Goal: Task Accomplishment & Management: Complete application form

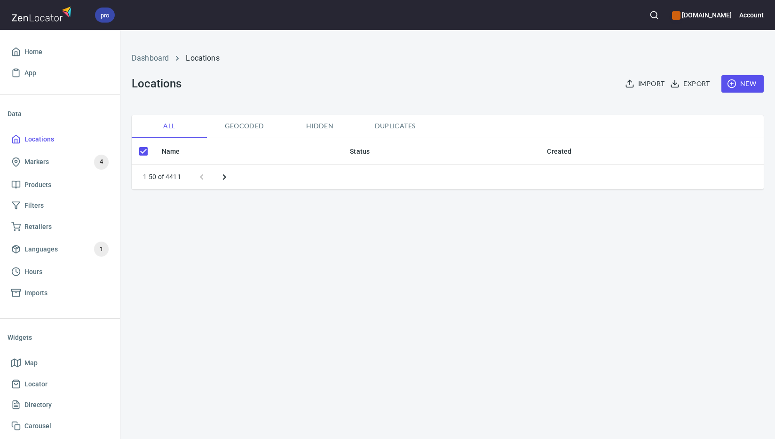
checkbox input "false"
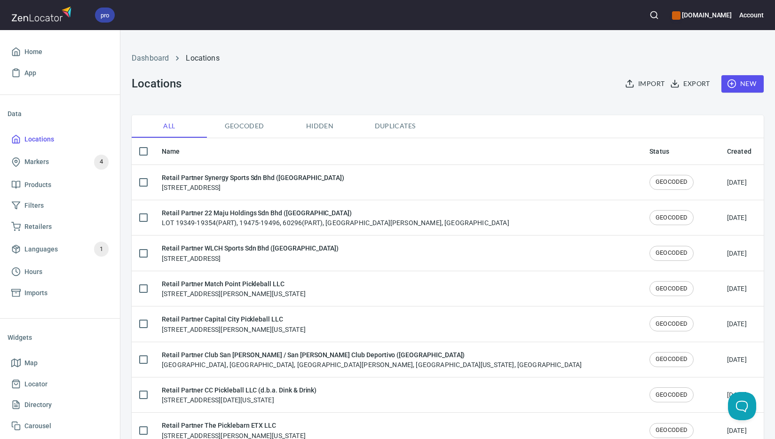
click at [733, 81] on span "New" at bounding box center [742, 84] width 27 height 12
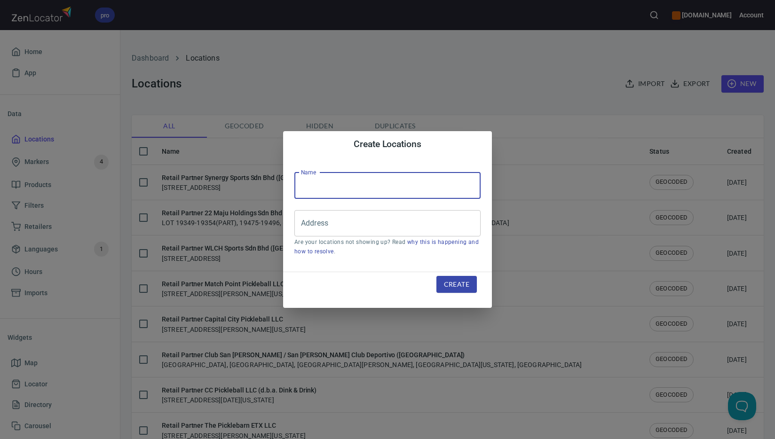
click at [368, 191] on input "text" at bounding box center [387, 186] width 186 height 26
paste input "The Pickle Club Sdn Bhd ([GEOGRAPHIC_DATA])"
type input "Retail Partner The Pickle Club Sdn Bhd ([GEOGRAPHIC_DATA])"
click at [445, 227] on input "Address" at bounding box center [381, 223] width 164 height 18
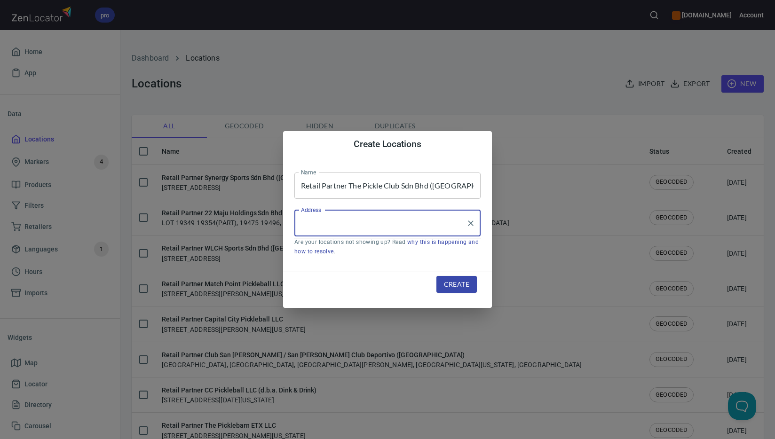
paste input "[STREET_ADDRESS]"
click at [418, 222] on input "[STREET_ADDRESS]" at bounding box center [381, 223] width 164 height 18
paste input "[GEOGRAPHIC_DATA]"
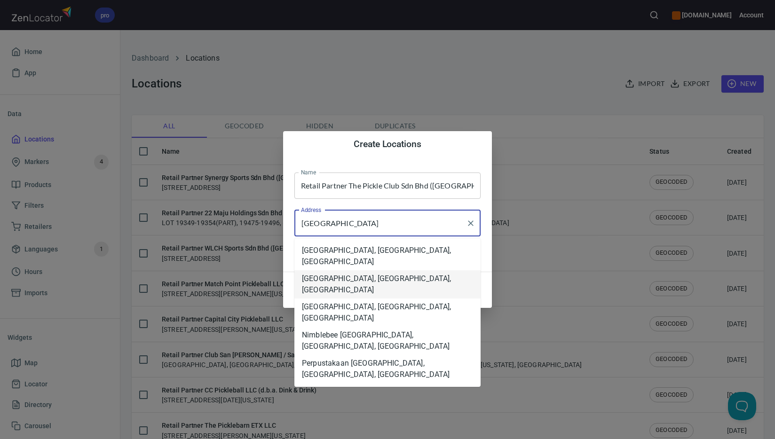
click at [424, 270] on li "[GEOGRAPHIC_DATA], [GEOGRAPHIC_DATA], [GEOGRAPHIC_DATA]" at bounding box center [387, 284] width 186 height 28
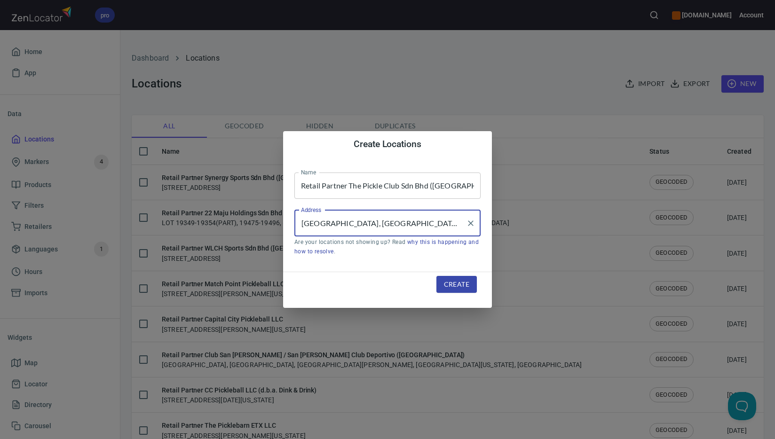
type input "[GEOGRAPHIC_DATA], [GEOGRAPHIC_DATA], [GEOGRAPHIC_DATA]"
click at [461, 286] on span "Create" at bounding box center [456, 285] width 25 height 12
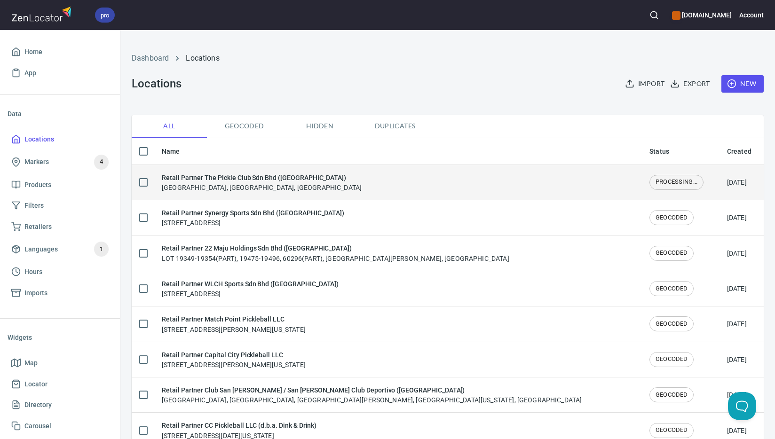
click at [336, 182] on div "Retail Partner The Pickle Club Sdn Bhd ([GEOGRAPHIC_DATA]) [GEOGRAPHIC_DATA], […" at bounding box center [398, 183] width 473 height 20
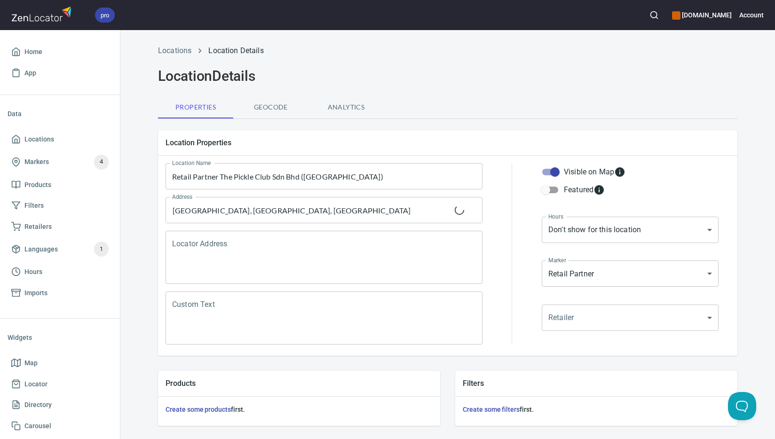
click at [308, 251] on textarea "Locator Address" at bounding box center [324, 258] width 304 height 36
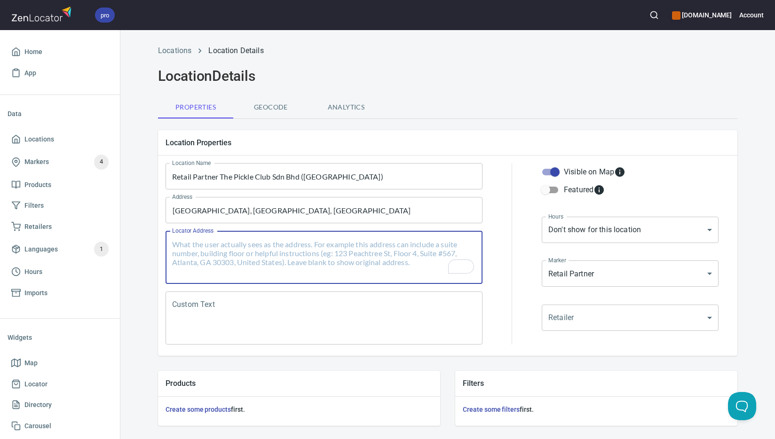
paste textarea "[STREET_ADDRESS]"
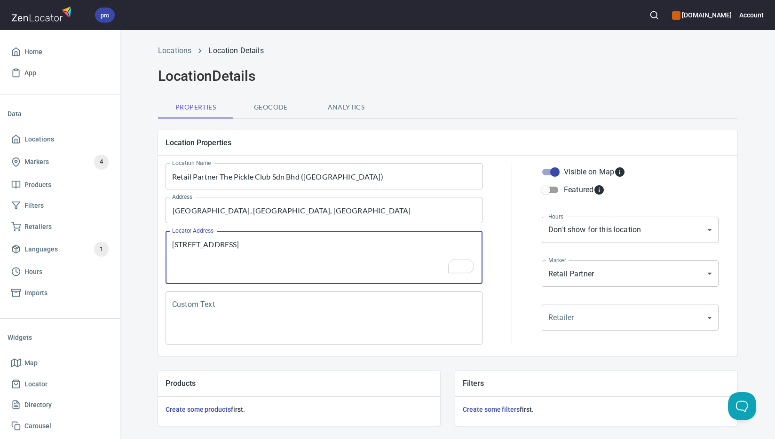
type textarea "[STREET_ADDRESS]"
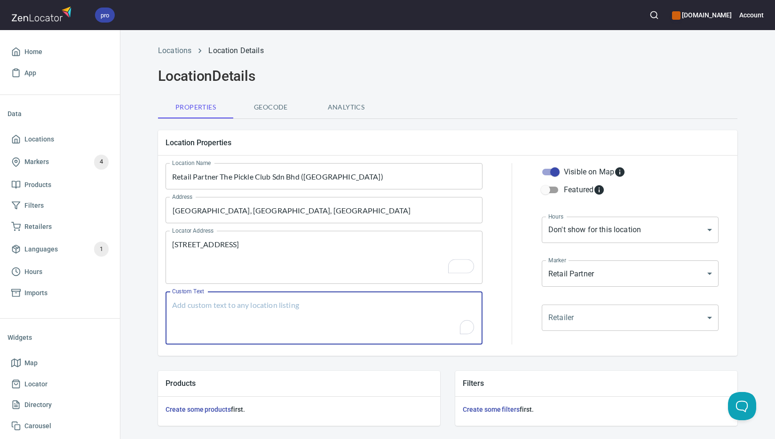
click at [261, 324] on textarea "Custom Text" at bounding box center [324, 319] width 304 height 36
paste textarea "Brands Carried: SelkirkJoola, [GEOGRAPHIC_DATA], Honolulu Pickleball Company, A…"
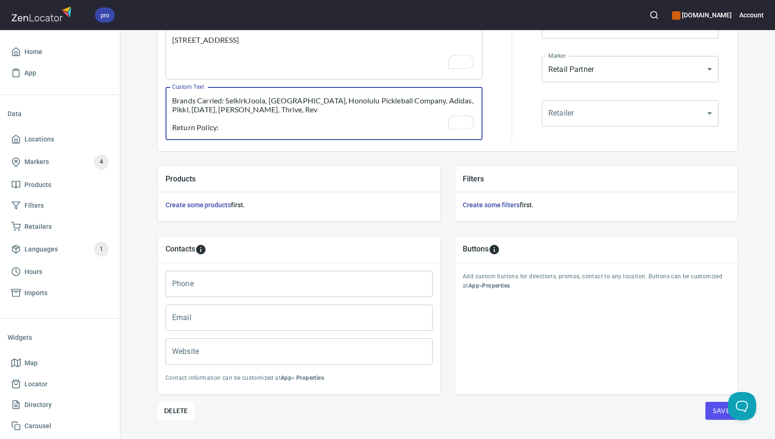
scroll to position [227, 0]
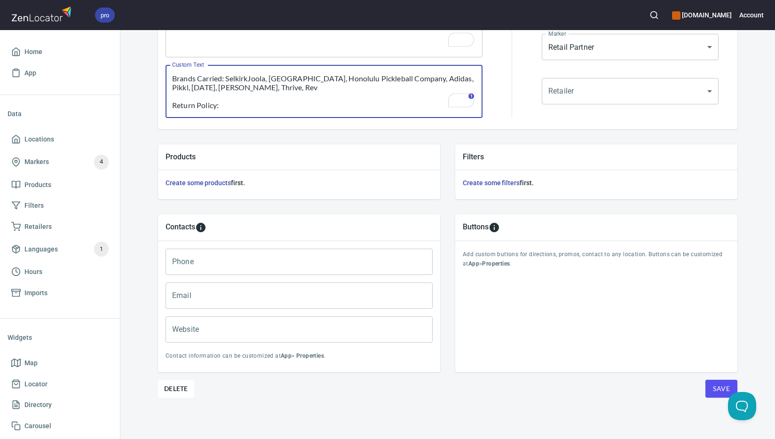
type textarea "Brands Carried: SelkirkJoola, [GEOGRAPHIC_DATA], Honolulu Pickleball Company, A…"
click at [293, 261] on input "Phone" at bounding box center [299, 262] width 267 height 26
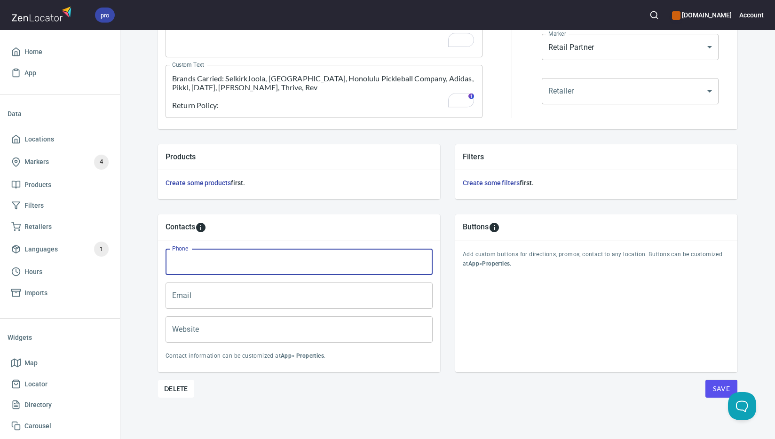
paste input "[PHONE_NUMBER]"
type input "[PHONE_NUMBER]"
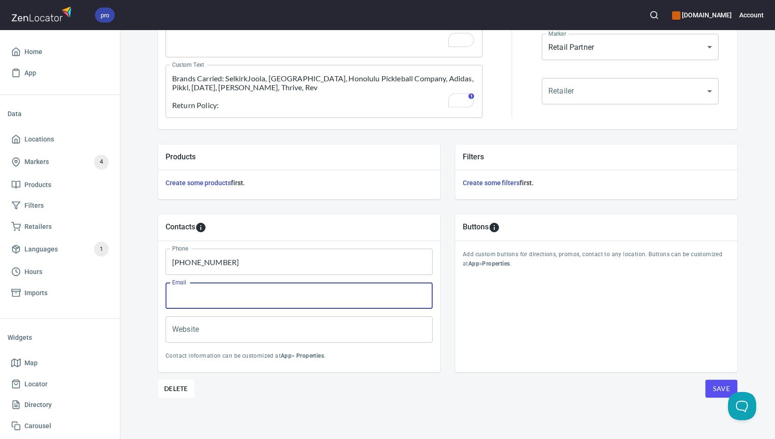
click at [373, 293] on input "Email" at bounding box center [299, 296] width 267 height 26
paste input "[EMAIL_ADDRESS][DOMAIN_NAME]"
type input "[EMAIL_ADDRESS][DOMAIN_NAME]"
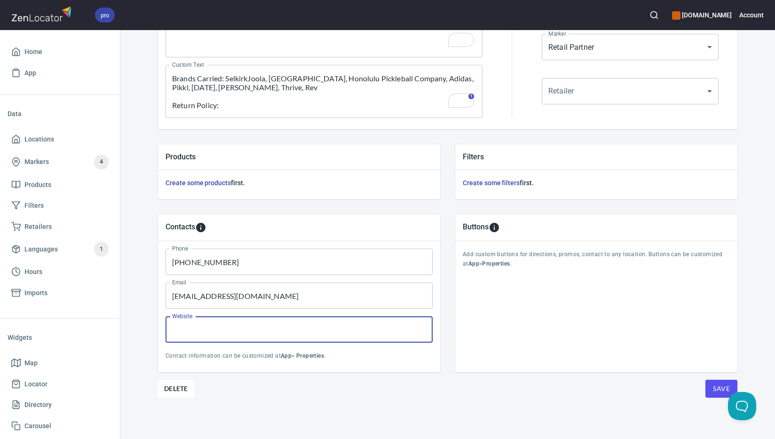
click at [320, 330] on input "Website" at bounding box center [299, 330] width 267 height 26
paste input "[DOMAIN_NAME]"
type input "[DOMAIN_NAME]"
click at [713, 387] on span "Save" at bounding box center [721, 389] width 17 height 12
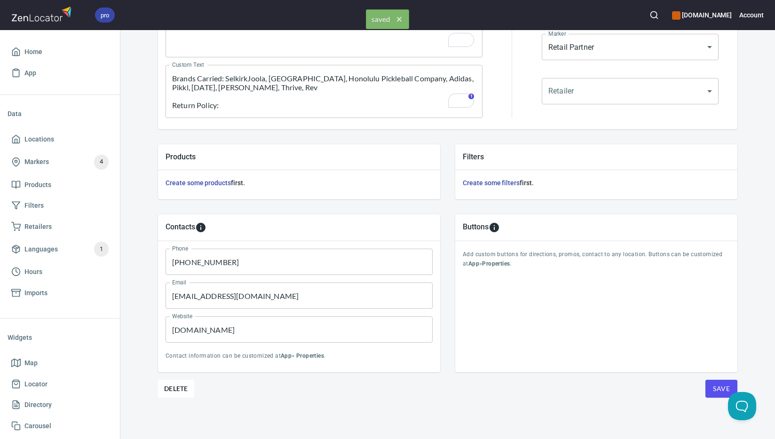
scroll to position [0, 0]
